Goal: Transaction & Acquisition: Obtain resource

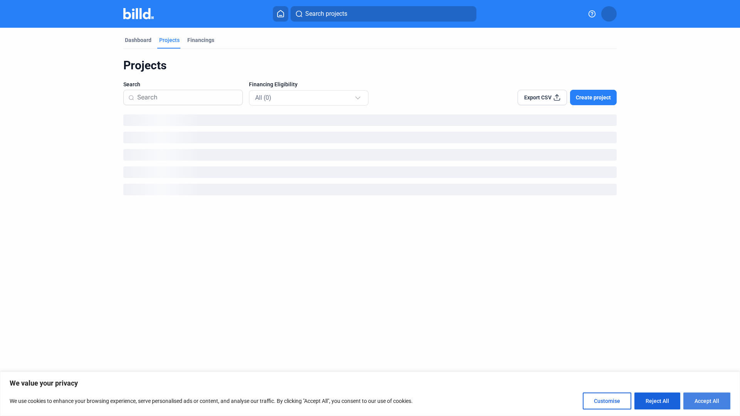
click at [707, 403] on button "Accept All" at bounding box center [707, 401] width 47 height 17
checkbox input "true"
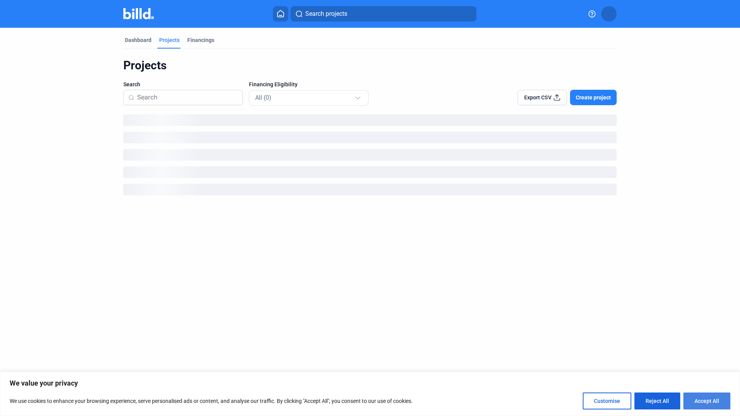
checkbox input "true"
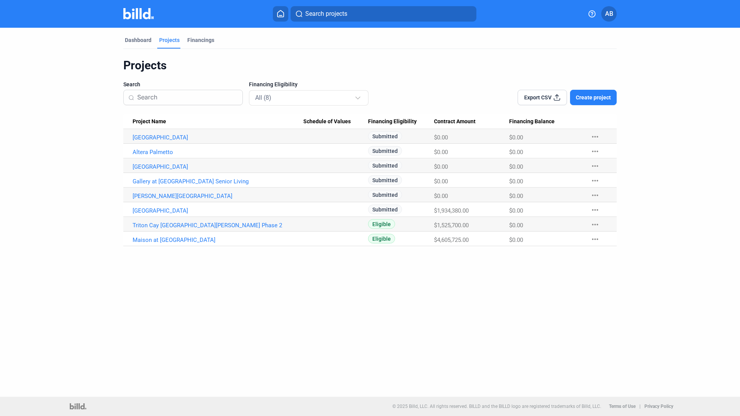
click at [281, 15] on icon at bounding box center [281, 13] width 6 height 7
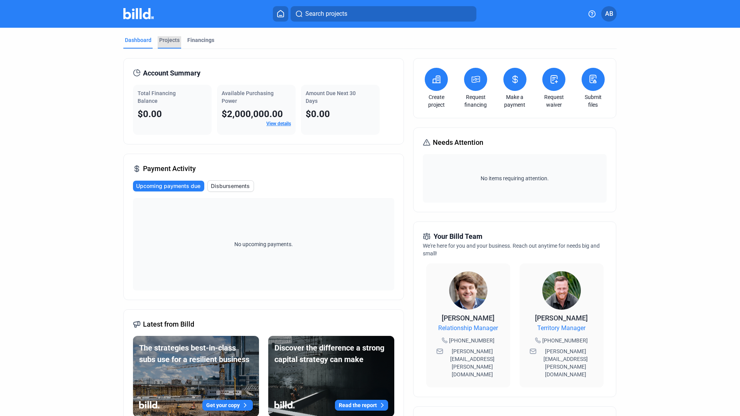
click at [165, 38] on div "Projects" at bounding box center [169, 40] width 20 height 8
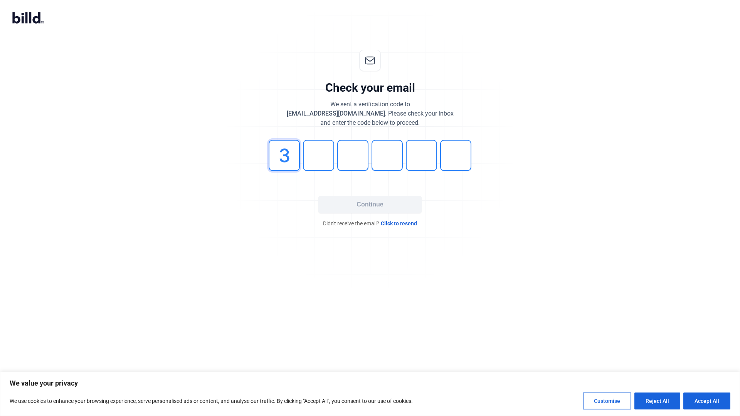
type input "3"
type input "5"
type input "3"
type input "8"
type input "9"
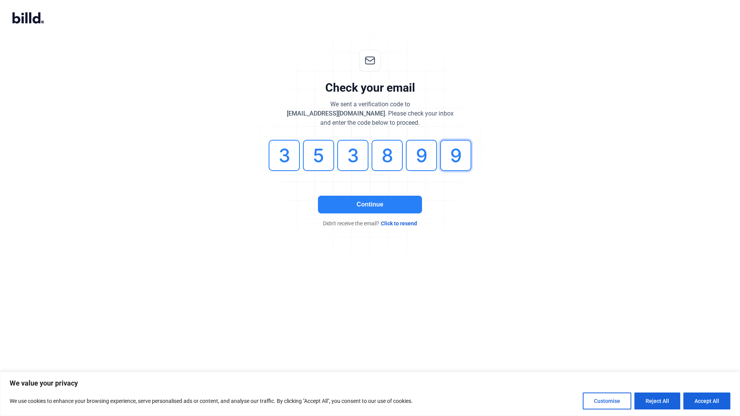
type input "9"
click at [340, 197] on button "Continue" at bounding box center [370, 205] width 104 height 18
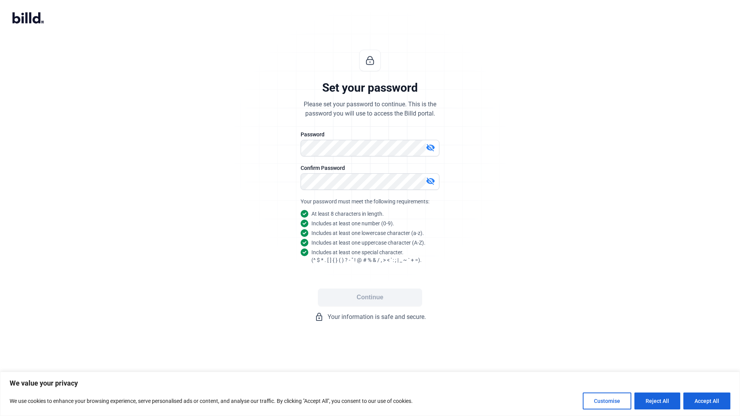
click at [431, 146] on mat-icon "visibility_off" at bounding box center [430, 147] width 9 height 9
click at [390, 194] on div at bounding box center [370, 194] width 139 height 8
click at [429, 184] on mat-icon "visibility_off" at bounding box center [430, 181] width 9 height 9
click at [382, 296] on button "Continue" at bounding box center [370, 298] width 104 height 18
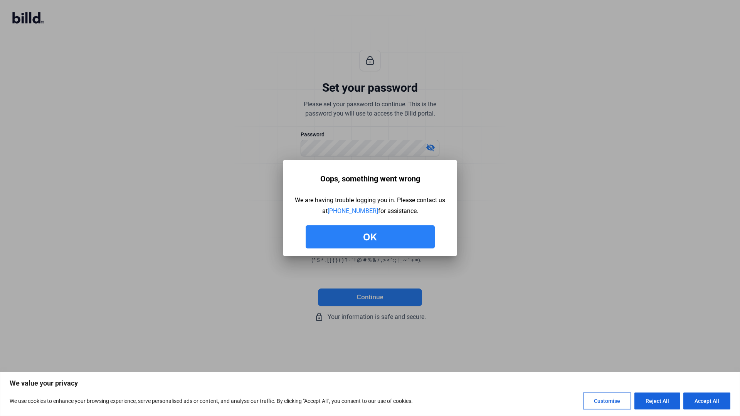
click at [360, 245] on button "Ok" at bounding box center [370, 237] width 129 height 23
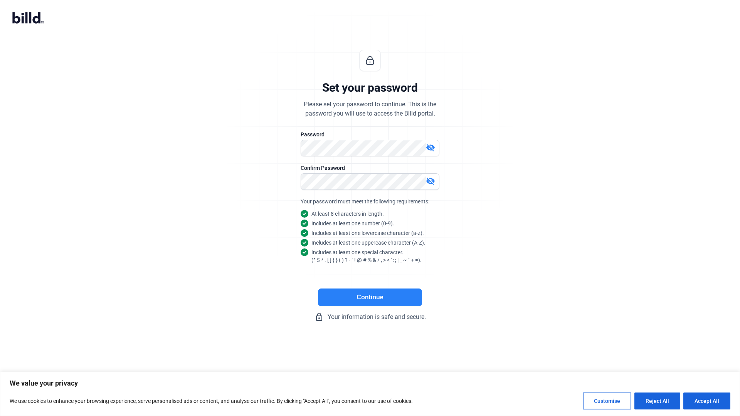
click at [362, 290] on button "Continue" at bounding box center [370, 298] width 104 height 18
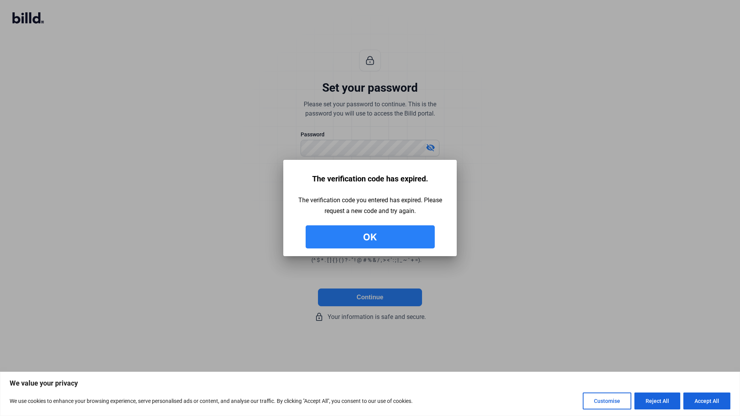
click at [339, 231] on button "Ok" at bounding box center [370, 237] width 129 height 23
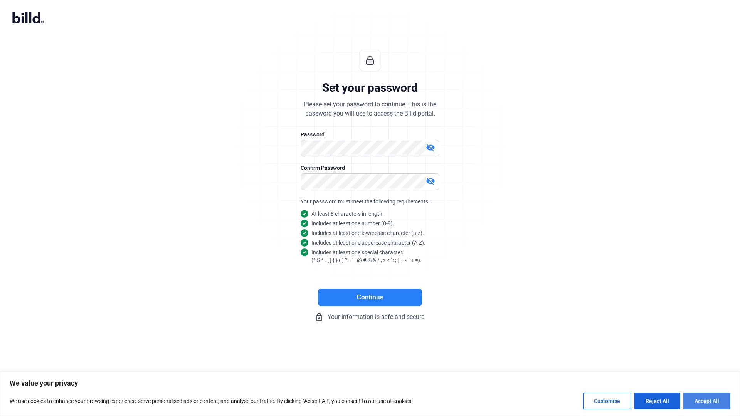
click at [697, 397] on button "Accept All" at bounding box center [707, 401] width 47 height 17
checkbox input "true"
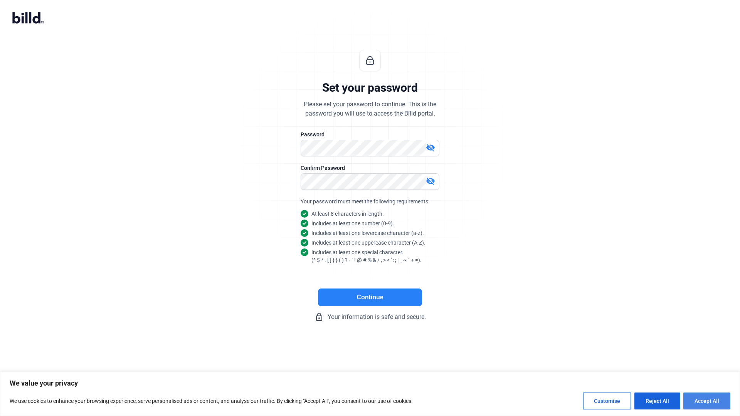
checkbox input "true"
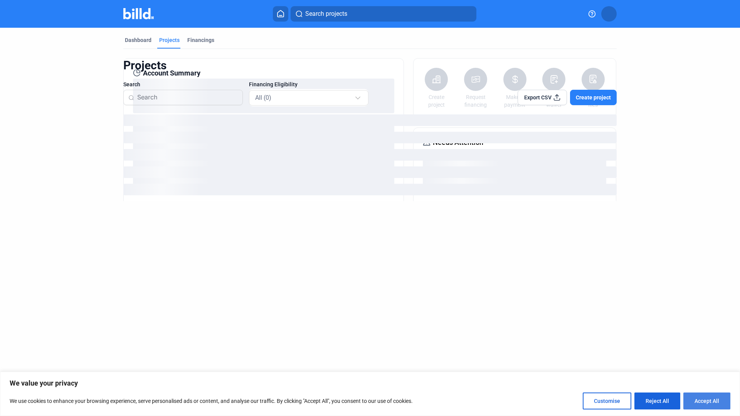
click at [707, 402] on button "Accept All" at bounding box center [707, 401] width 47 height 17
checkbox input "true"
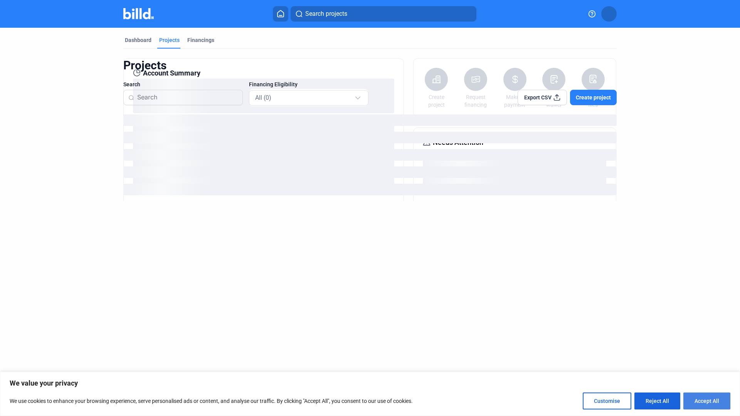
checkbox input "true"
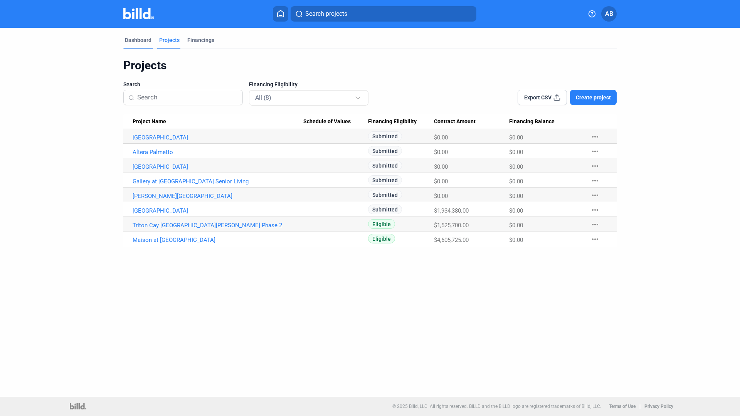
click at [141, 42] on div "Dashboard" at bounding box center [138, 40] width 27 height 8
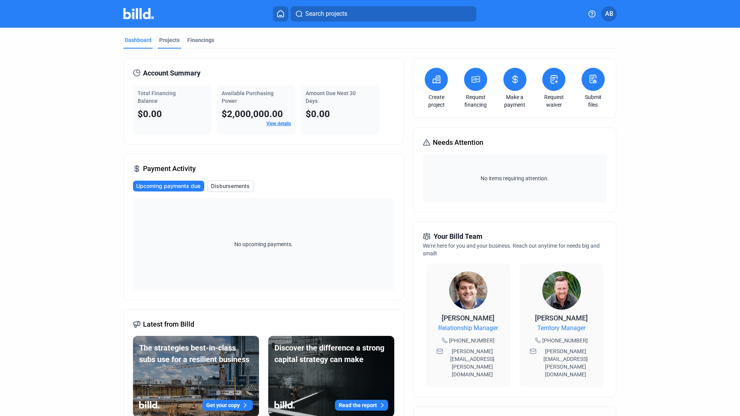
click at [172, 40] on div "Projects" at bounding box center [169, 40] width 20 height 8
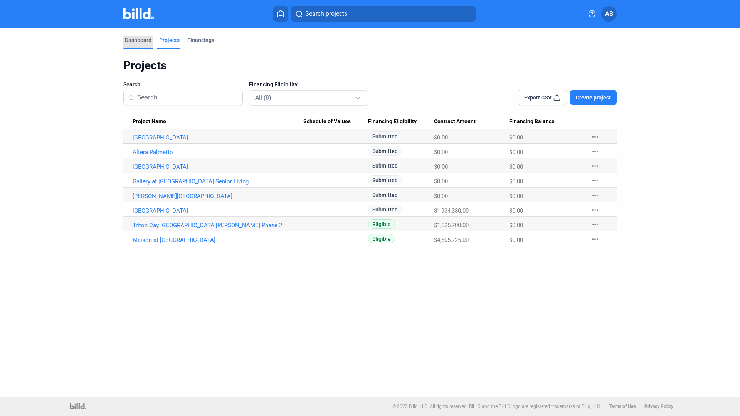
click at [137, 42] on div "Dashboard" at bounding box center [138, 40] width 27 height 8
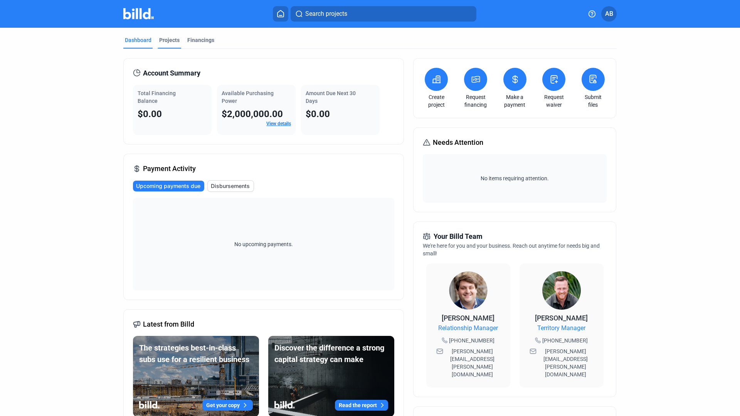
click at [177, 44] on div "Projects" at bounding box center [170, 42] width 24 height 12
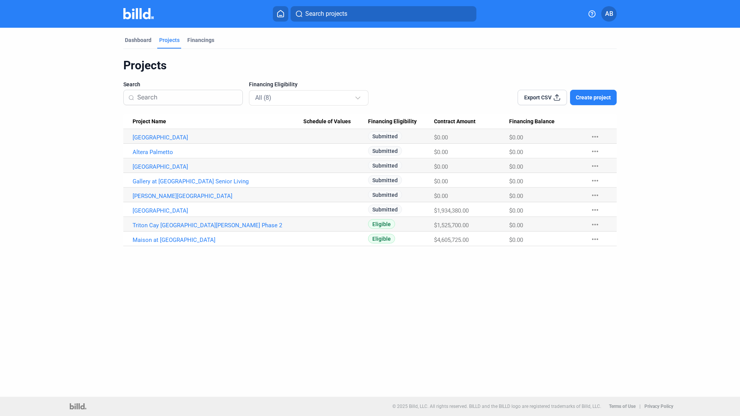
click at [177, 43] on div "Projects" at bounding box center [169, 40] width 20 height 8
click at [185, 238] on link "Maison at Solivita Marketplace" at bounding box center [218, 240] width 171 height 7
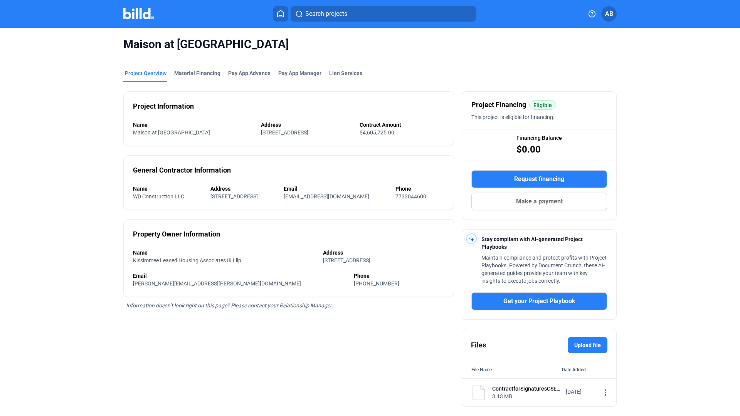
click at [567, 180] on button "Request financing" at bounding box center [539, 179] width 136 height 18
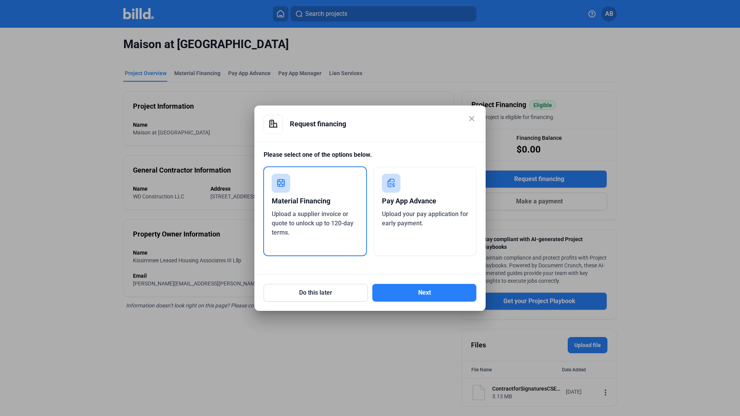
click at [472, 118] on mat-icon "close" at bounding box center [471, 118] width 9 height 9
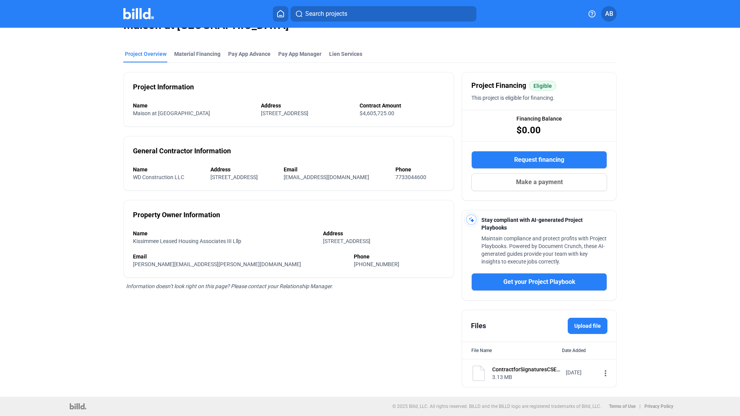
scroll to position [19, 0]
